Goal: Submit feedback/report problem: Submit feedback/report problem

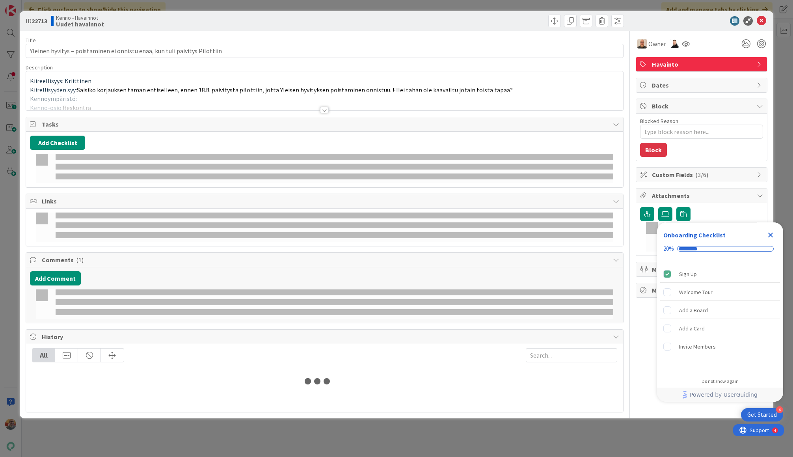
type input "Yleinen hyvitys – poistaminen ei onnistu enää, kun tuli päivitys Pilottiin"
type textarea "x"
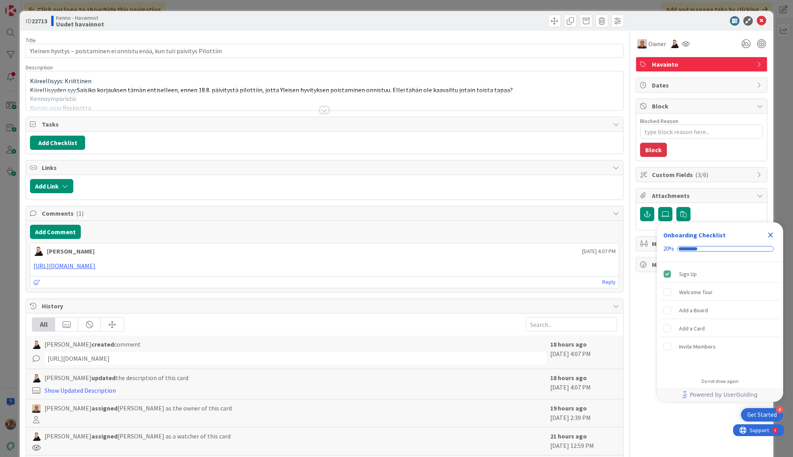
type input "Yleinen hyvitys – poistaminen ei onnistu enää, kun tuli päivitys Pilottiin"
type textarea "x"
type input "Yleinen hyvitys – poistaminen ei onnistu enää, kun tuli päivitys Pilottiin"
type textarea "x"
click at [367, 86] on span "Saisiko korjauksen tämän entiselleen, ennen 18.8. päivitystä pilottiin, jotta Y…" at bounding box center [295, 90] width 436 height 8
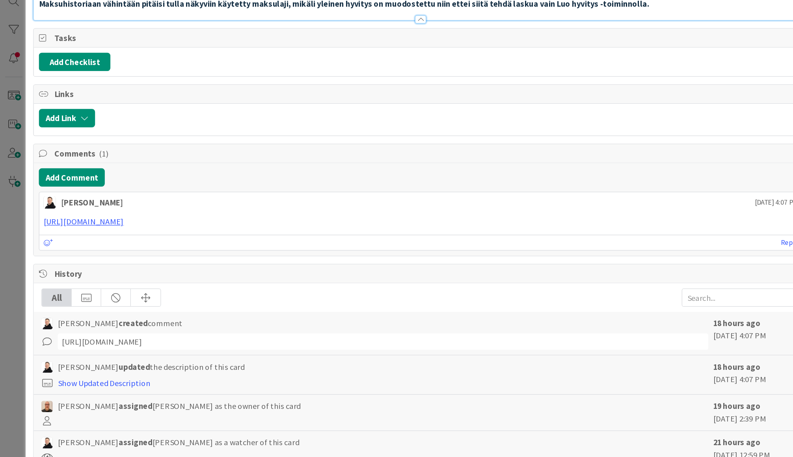
scroll to position [1992, 0]
drag, startPoint x: 29, startPoint y: 291, endPoint x: 202, endPoint y: 292, distance: 173.1
type input "Yleinen hyvitys – poistaminen ei onnistu enää, kun tuli päivitys Pilottiin"
type textarea "x"
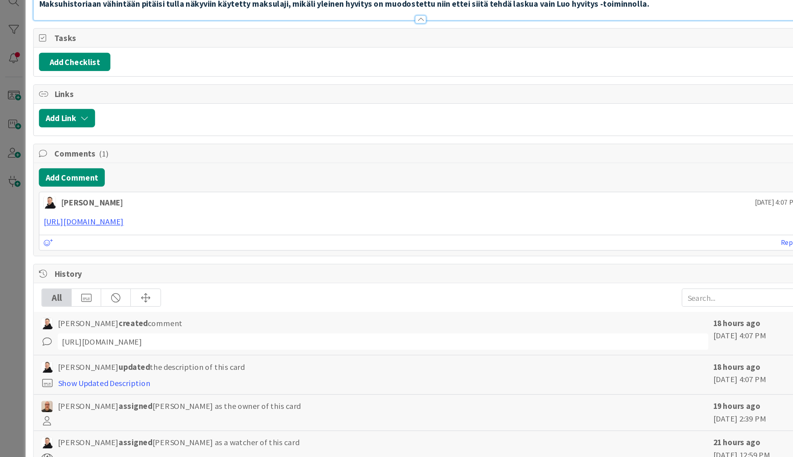
type input "Yleinen hyvitys – poistaminen ei onnistu enää, kun tuli päivitys Pilottiin"
type textarea "x"
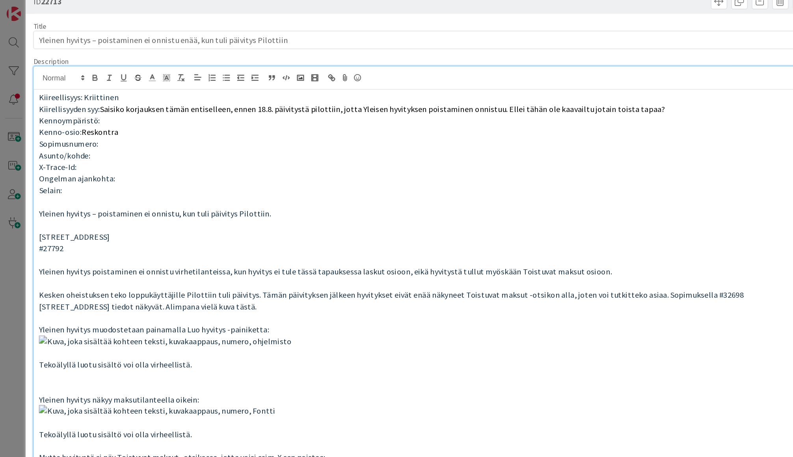
scroll to position [52, 0]
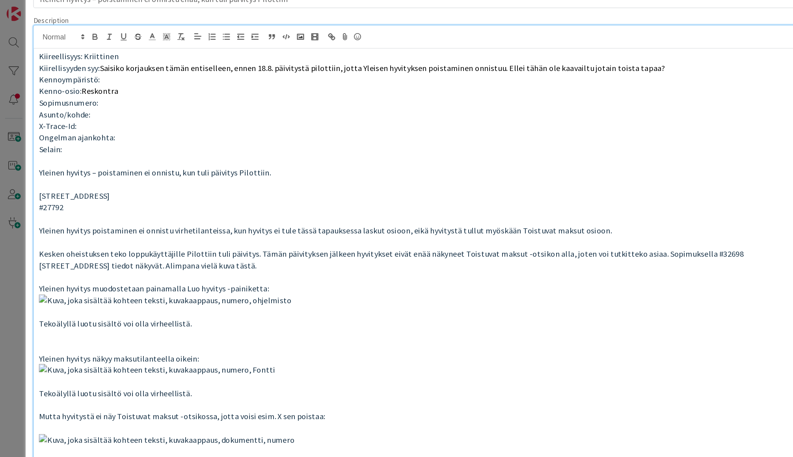
type input "Yleinen hyvitys – poistaminen ei onnistu enää, kun tuli päivitys Pilottiin"
type textarea "x"
type input "Yleinen hyvitys – poistaminen ei onnistu enää, kun tuli päivitys Pilottiin"
type textarea "x"
